Goal: Check status: Check status

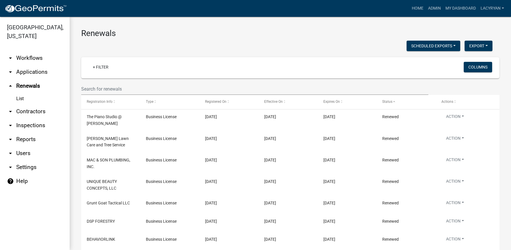
select select "3: 100"
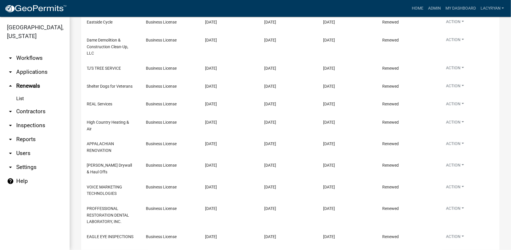
click at [29, 73] on link "arrow_drop_down Applications" at bounding box center [35, 72] width 70 height 14
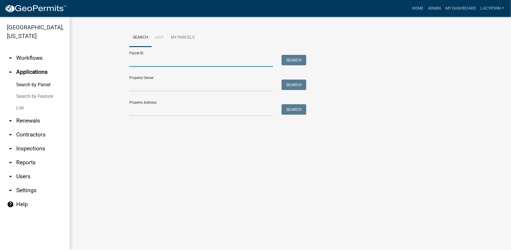
click at [183, 62] on input "Parcel ID:" at bounding box center [200, 61] width 143 height 12
type input "3100a 029"
click at [302, 57] on button "Search" at bounding box center [293, 60] width 25 height 10
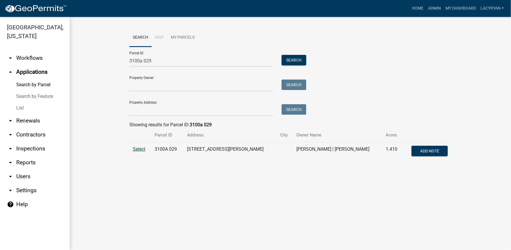
click at [136, 148] on span "Select" at bounding box center [139, 149] width 12 height 6
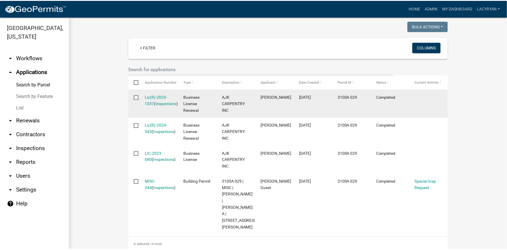
scroll to position [116, 0]
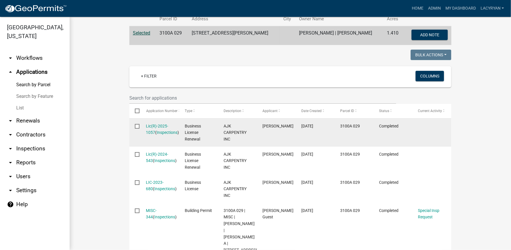
click at [154, 130] on div "Lic(R)-2025-1057 ( Inspections )" at bounding box center [160, 129] width 28 height 13
click at [147, 128] on div "Lic(R)-2025-1057 ( Inspections )" at bounding box center [160, 129] width 28 height 13
click at [151, 127] on link "Lic(R)-2025-1057" at bounding box center [157, 128] width 22 height 11
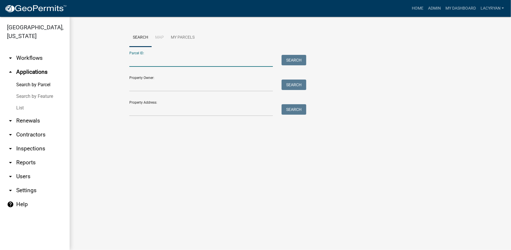
click at [154, 58] on input "Parcel ID:" at bounding box center [200, 61] width 143 height 12
click at [151, 108] on input "Property Address:" at bounding box center [200, 110] width 143 height 12
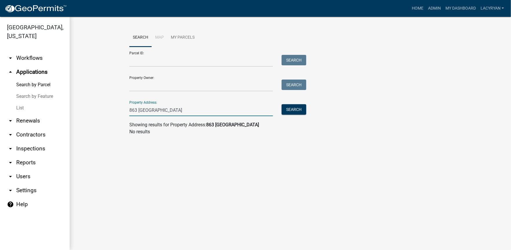
type input "863 [GEOGRAPHIC_DATA]"
click at [21, 107] on link "List" at bounding box center [35, 108] width 70 height 12
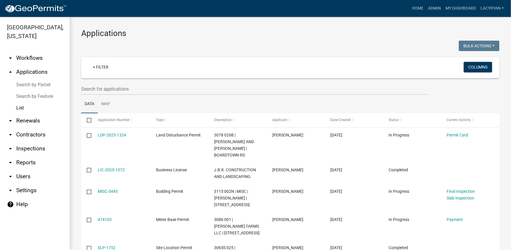
click at [10, 119] on icon "arrow_drop_down" at bounding box center [10, 120] width 7 height 7
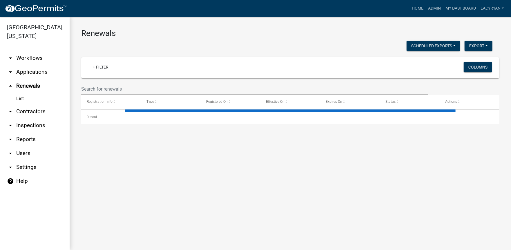
select select "3: 100"
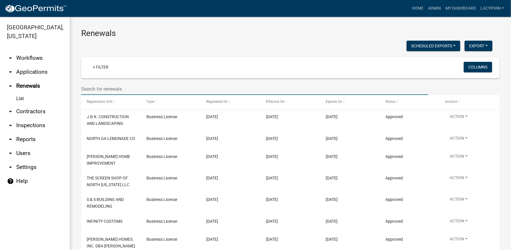
click at [101, 87] on input "text" at bounding box center [254, 89] width 347 height 12
type input "[PERSON_NAME]"
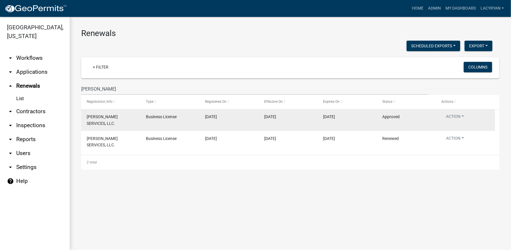
click at [106, 116] on span "[PERSON_NAME] SERVICES, LLC." at bounding box center [102, 119] width 31 height 11
click at [106, 120] on div "[PERSON_NAME] SERVICES, LLC." at bounding box center [111, 119] width 48 height 13
click at [113, 116] on span "[PERSON_NAME] SERVICES, LLC." at bounding box center [102, 119] width 31 height 11
click at [95, 116] on span "[PERSON_NAME] SERVICES, LLC." at bounding box center [102, 119] width 31 height 11
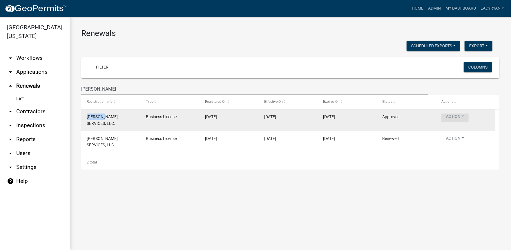
click at [460, 118] on button "Action" at bounding box center [454, 117] width 27 height 8
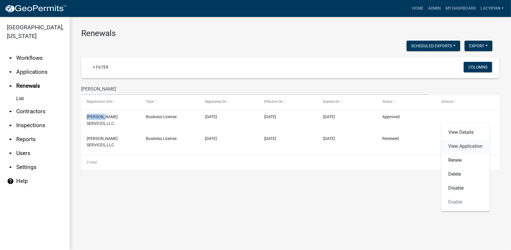
click at [459, 143] on link "View Application" at bounding box center [465, 146] width 48 height 14
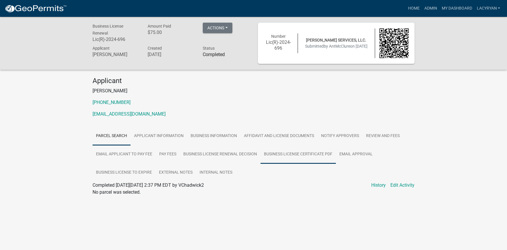
click at [299, 151] on link "Business License Certificate PDF" at bounding box center [297, 154] width 75 height 19
click at [138, 190] on link "Business License Certificate PDF" at bounding box center [125, 192] width 67 height 6
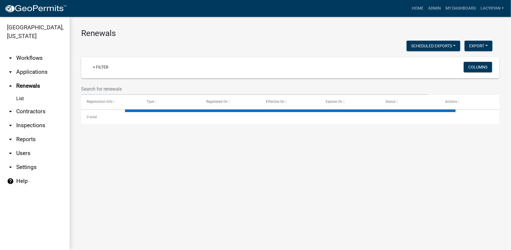
select select "3: 100"
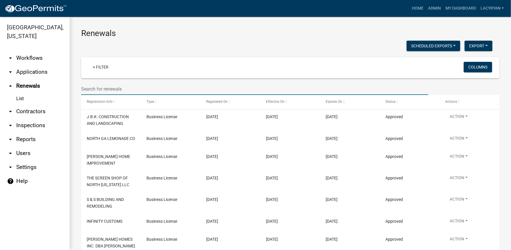
click at [113, 92] on input "text" at bounding box center [254, 89] width 347 height 12
type input "apex"
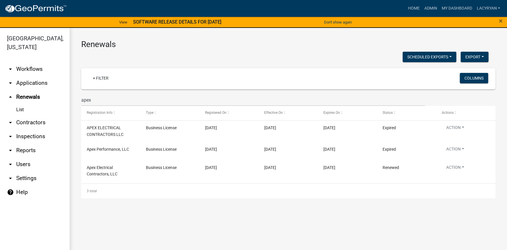
click at [23, 96] on link "arrow_drop_up Renewals" at bounding box center [35, 97] width 70 height 14
click at [19, 95] on link "arrow_drop_up Renewals" at bounding box center [35, 97] width 70 height 14
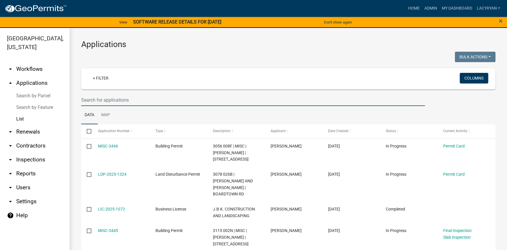
click at [120, 99] on input "text" at bounding box center [252, 100] width 343 height 12
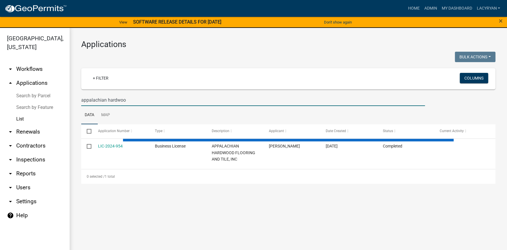
type input "appalachian hardwood"
